Goal: Find specific page/section: Find specific page/section

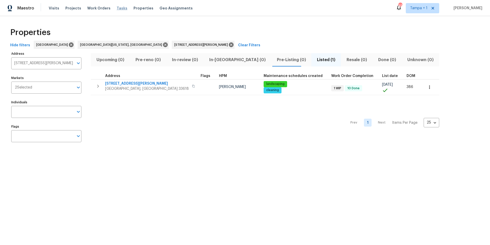
click at [117, 7] on span "Tasks" at bounding box center [122, 8] width 11 height 4
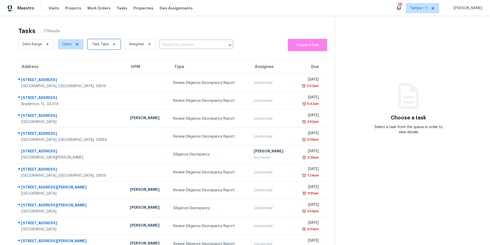
click at [106, 44] on span "Task Type" at bounding box center [100, 44] width 17 height 5
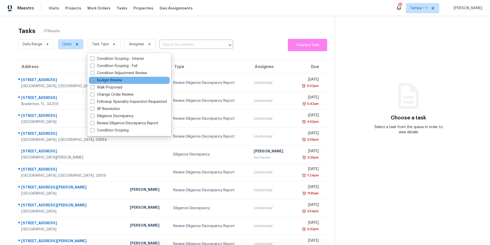
click at [111, 81] on label "Budget Review" at bounding box center [106, 80] width 32 height 5
click at [94, 81] on input "Budget Review" at bounding box center [91, 79] width 3 height 3
checkbox input "true"
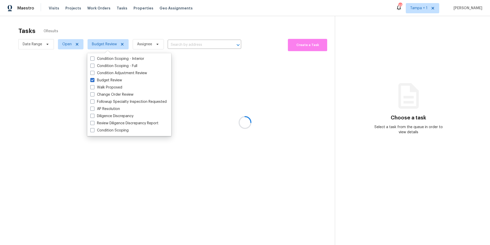
click at [114, 23] on div at bounding box center [245, 122] width 490 height 245
